Goal: Check status: Check status

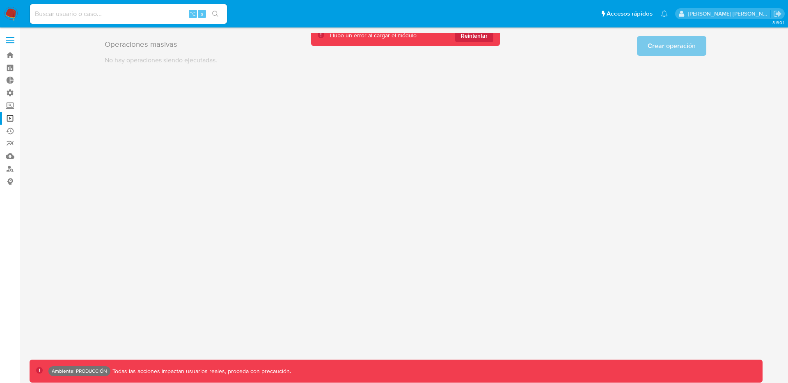
click at [489, 36] on button "Reintentar" at bounding box center [474, 35] width 38 height 13
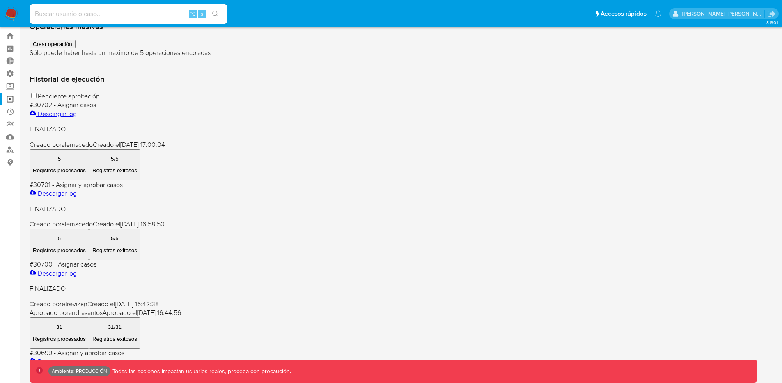
scroll to position [14, 0]
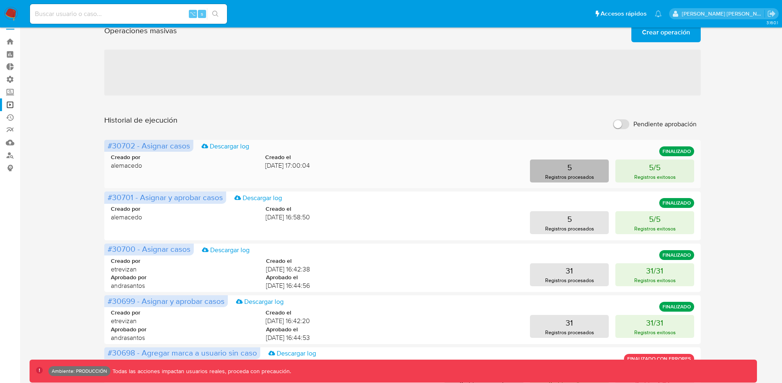
click at [572, 176] on p "Registros procesados" at bounding box center [569, 177] width 49 height 8
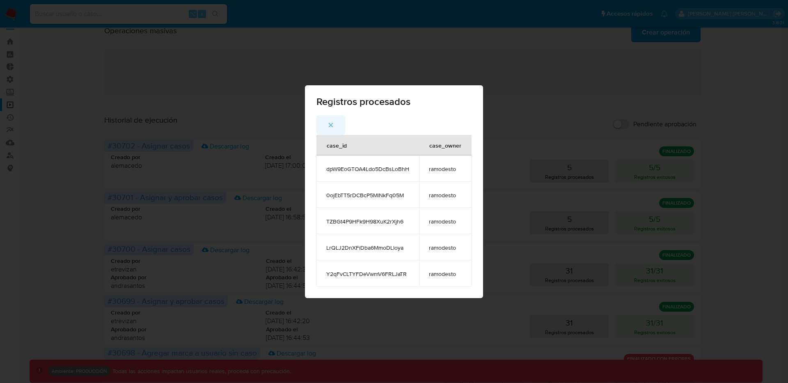
click at [332, 125] on icon "button" at bounding box center [330, 124] width 7 height 7
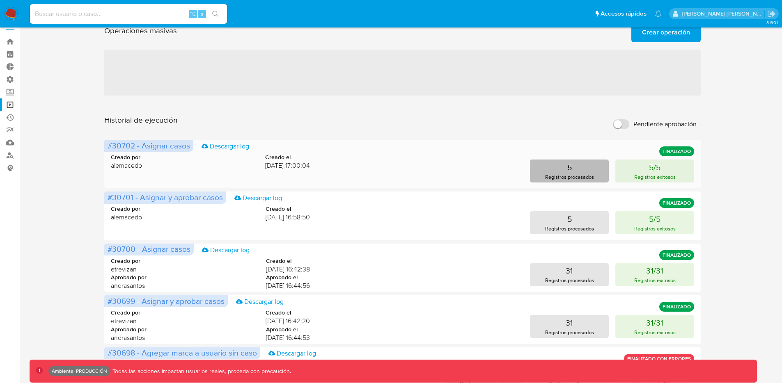
click at [576, 172] on button "5 Registros procesados" at bounding box center [569, 171] width 79 height 23
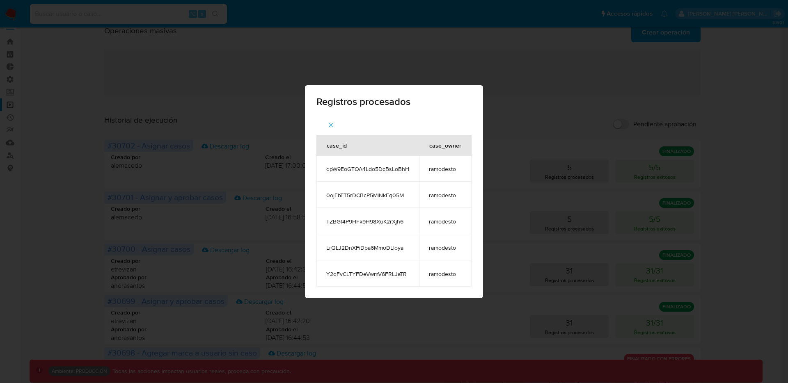
click at [380, 169] on span "dpW9EoGTOA4Ldo5DcBsLoBhH" at bounding box center [367, 168] width 83 height 7
copy span "dpW9EoGTOA4Ldo5DcBsLoBhH"
click at [218, 84] on div "Registros procesados case_id case_owner dpW9EoGTOA4Ldo5DcBsLoBhH ramodesto 0ojE…" at bounding box center [394, 191] width 788 height 383
click at [181, 50] on div "Registros procesados case_id case_owner dpW9EoGTOA4Ldo5DcBsLoBhH ramodesto 0ojE…" at bounding box center [394, 191] width 788 height 383
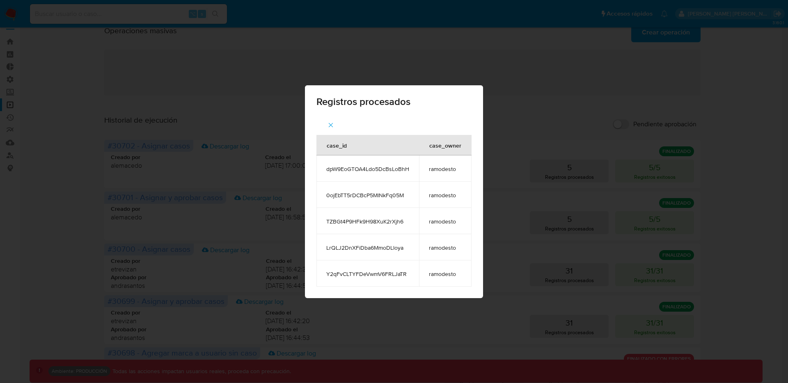
click at [334, 123] on icon "button" at bounding box center [330, 124] width 7 height 7
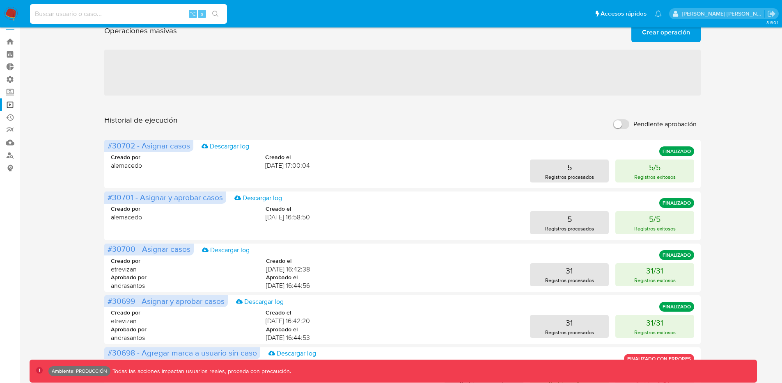
click at [161, 18] on input at bounding box center [128, 14] width 197 height 11
paste input "dpW9EoGTOA4Ldo5DcBsLoBhH"
type input "dpW9EoGTOA4Ldo5DcBsLoBhH"
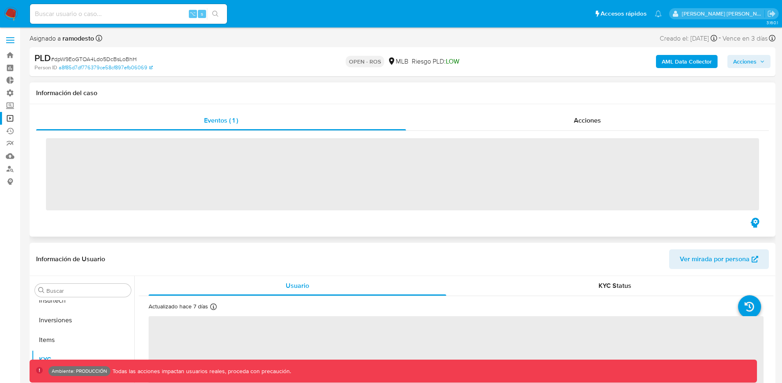
scroll to position [425, 0]
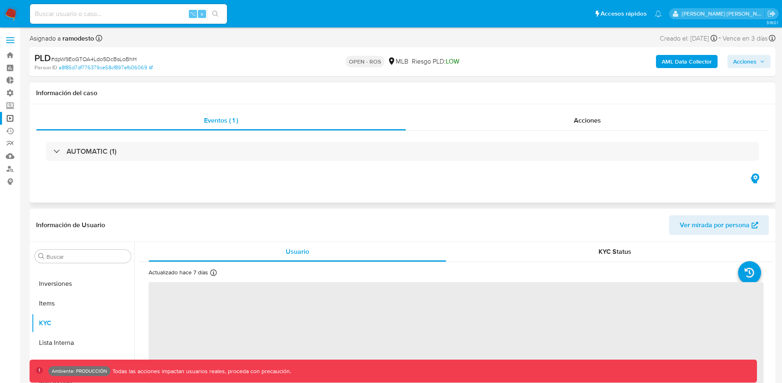
select select "10"
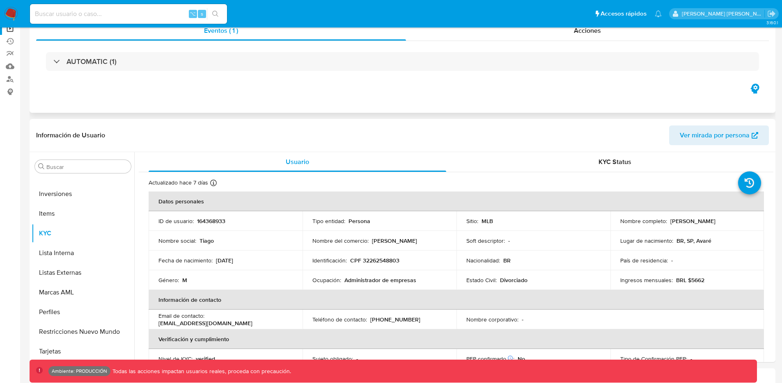
scroll to position [0, 0]
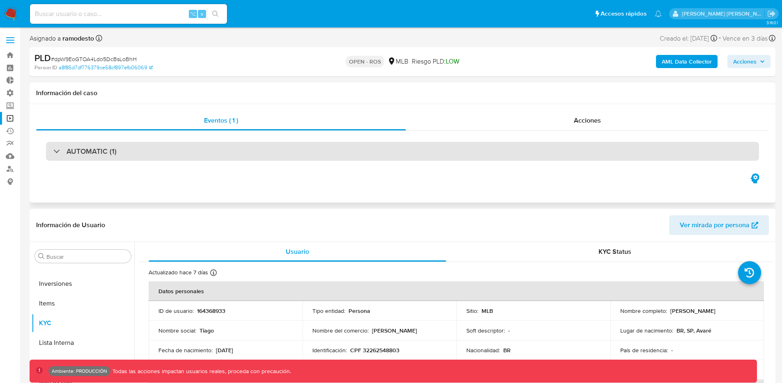
click at [377, 150] on div "AUTOMATIC (1)" at bounding box center [402, 151] width 713 height 19
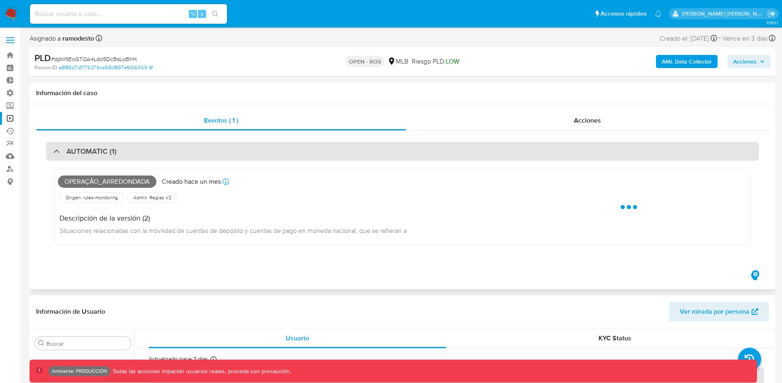
click at [377, 150] on div "AUTOMATIC (1)" at bounding box center [402, 151] width 713 height 19
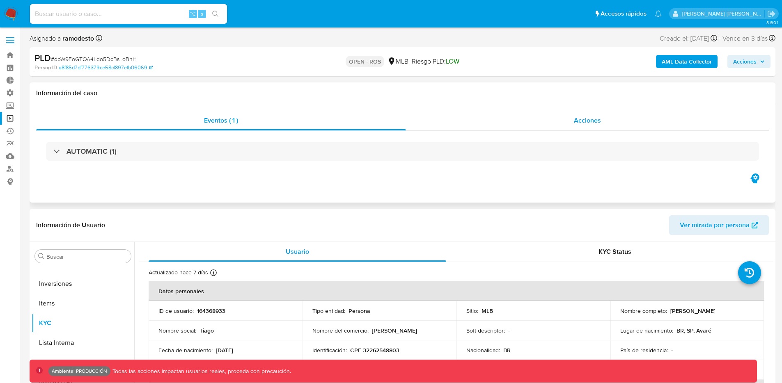
click at [564, 117] on div "Acciones" at bounding box center [587, 121] width 363 height 20
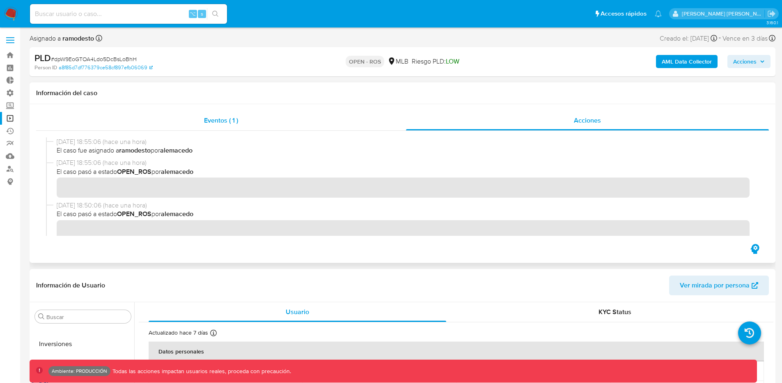
click at [240, 126] on div "Eventos ( 1 )" at bounding box center [221, 121] width 370 height 20
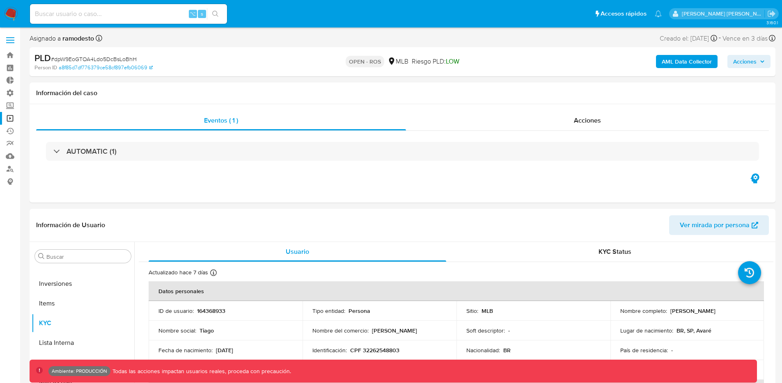
click at [8, 117] on link "Operaciones masivas" at bounding box center [49, 118] width 98 height 13
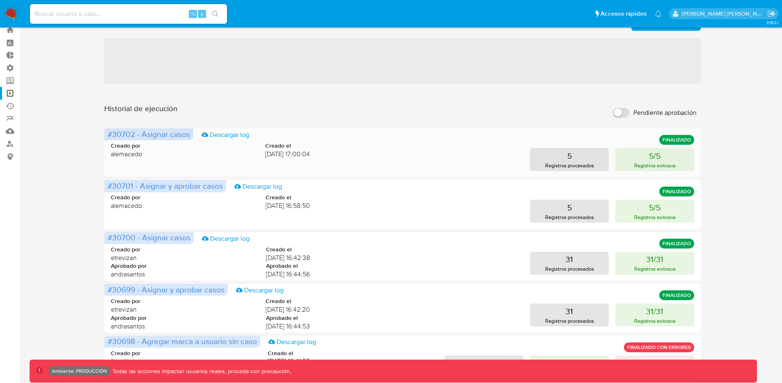
scroll to position [26, 0]
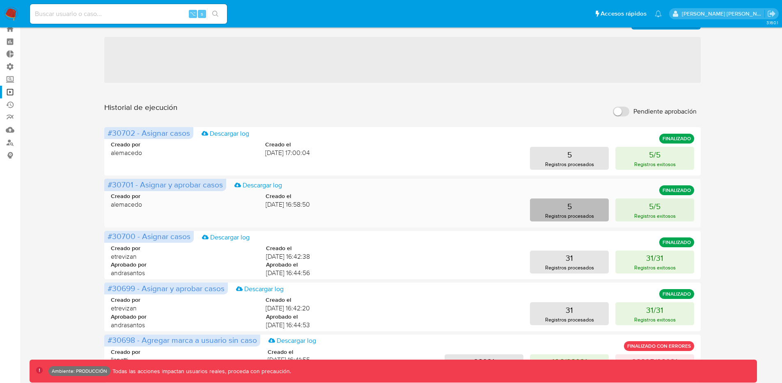
click at [578, 203] on button "5 Registros procesados" at bounding box center [569, 210] width 79 height 23
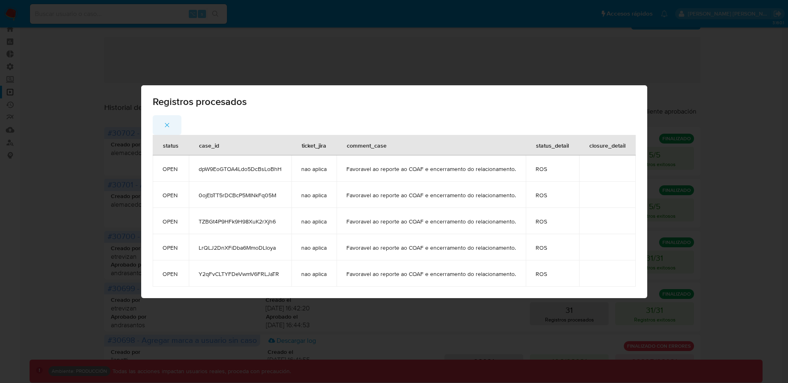
click at [171, 124] on icon "button" at bounding box center [166, 124] width 7 height 7
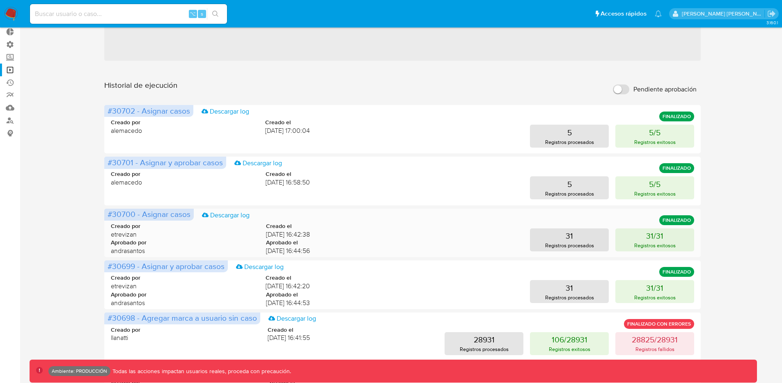
scroll to position [55, 0]
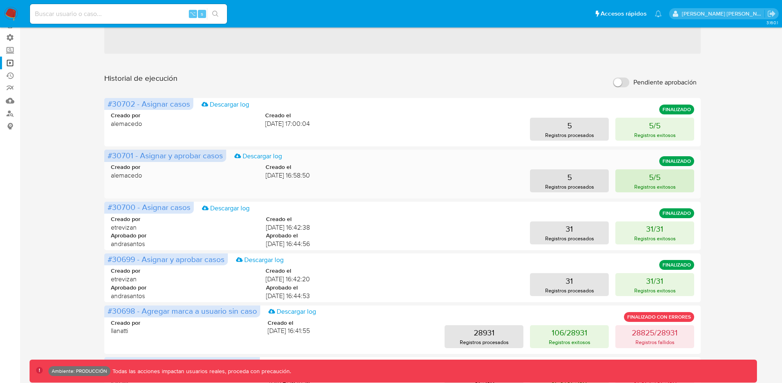
click at [643, 185] on p "Registros exitosos" at bounding box center [654, 187] width 41 height 8
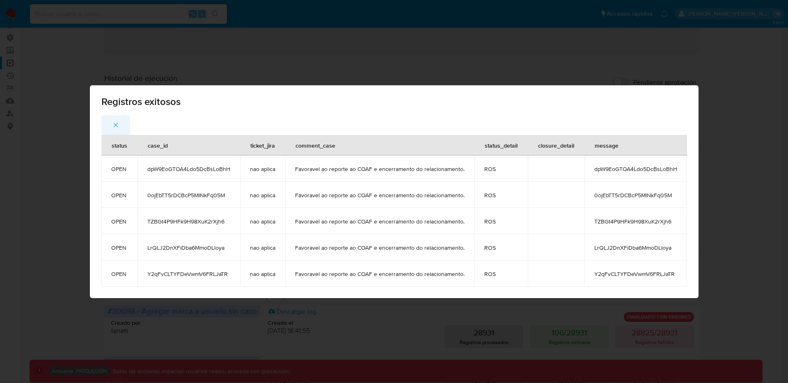
click at [112, 127] on icon "button" at bounding box center [115, 124] width 7 height 7
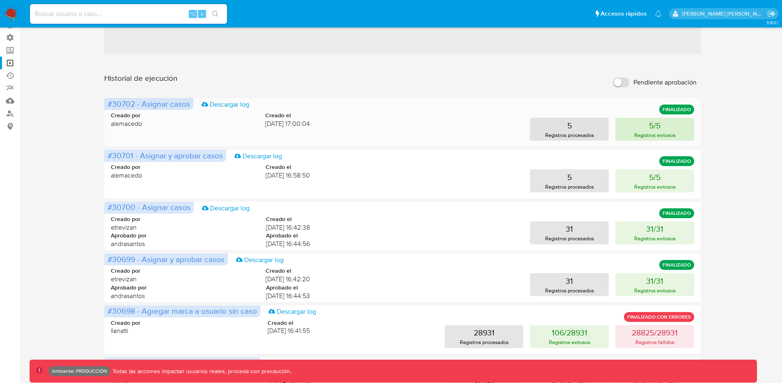
click at [645, 133] on p "Registros exitosos" at bounding box center [654, 135] width 41 height 8
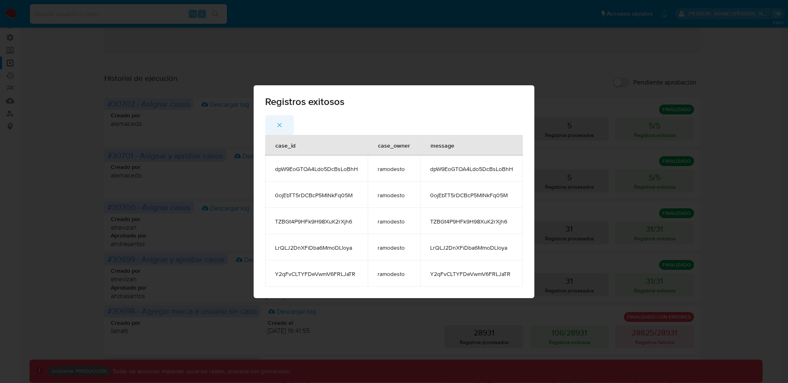
click at [279, 124] on icon "button" at bounding box center [279, 124] width 7 height 7
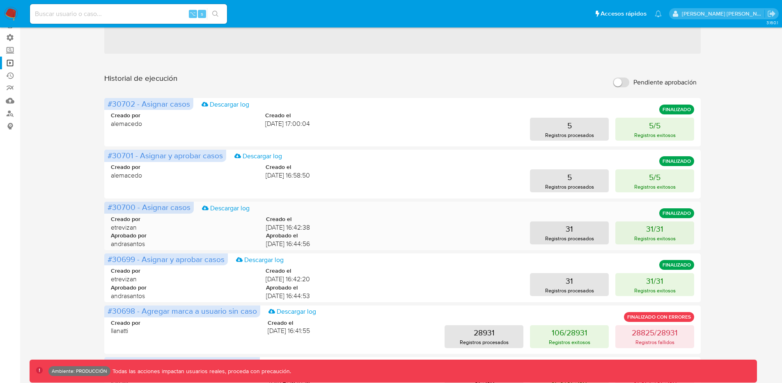
scroll to position [57, 0]
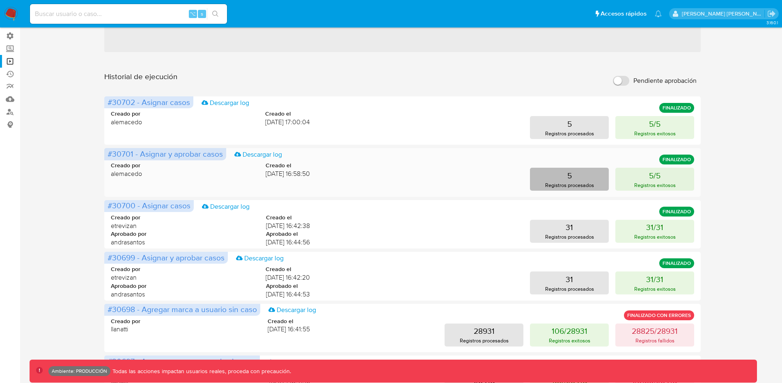
click at [560, 181] on button "5 Registros procesados" at bounding box center [569, 179] width 79 height 23
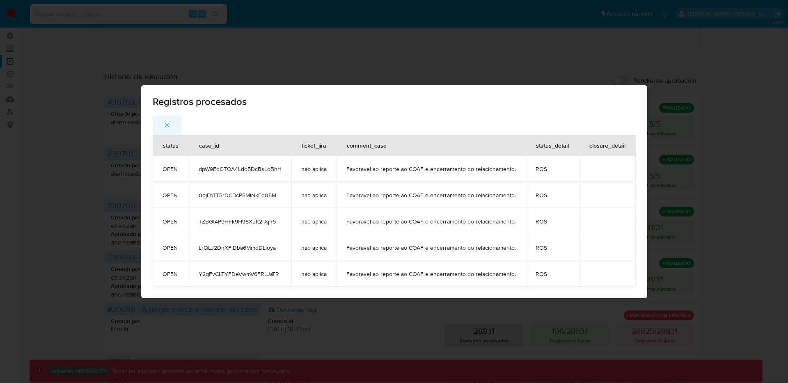
click at [169, 125] on icon "button" at bounding box center [166, 124] width 7 height 7
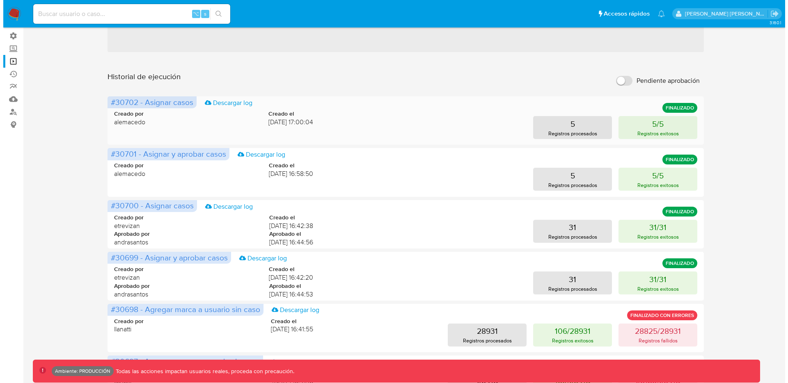
scroll to position [0, 0]
